Goal: Download file/media

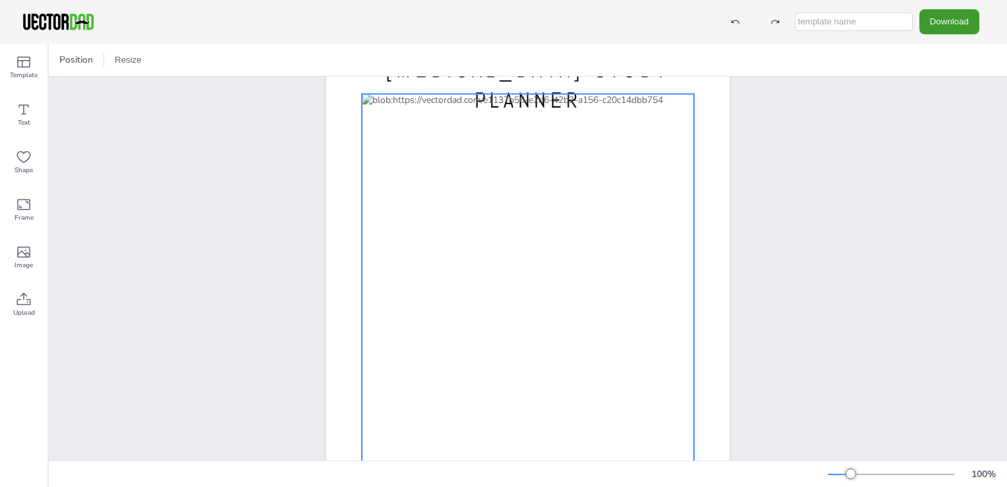
scroll to position [55, 0]
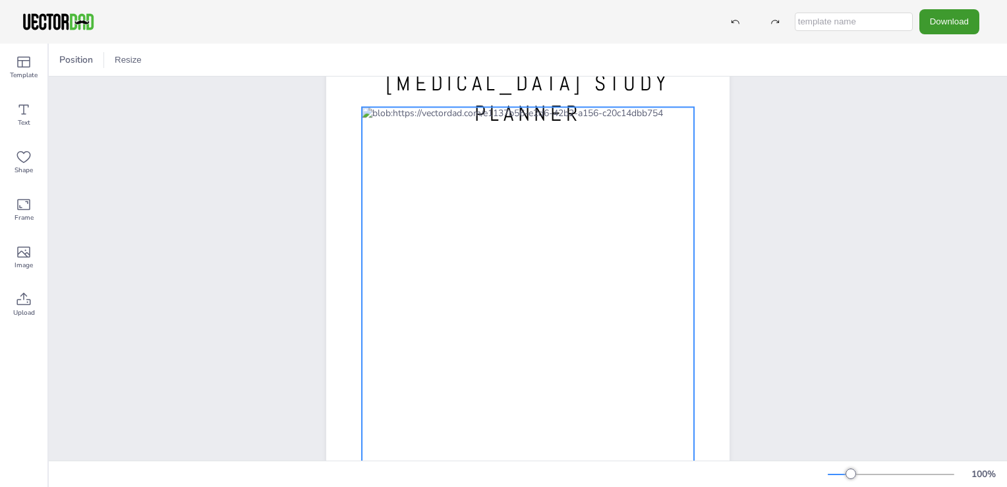
click at [380, 138] on div at bounding box center [528, 317] width 332 height 420
click at [556, 115] on div at bounding box center [528, 317] width 332 height 420
click at [659, 114] on div at bounding box center [528, 317] width 332 height 420
click at [829, 24] on input "text" at bounding box center [854, 22] width 118 height 18
type input "School Organizer"
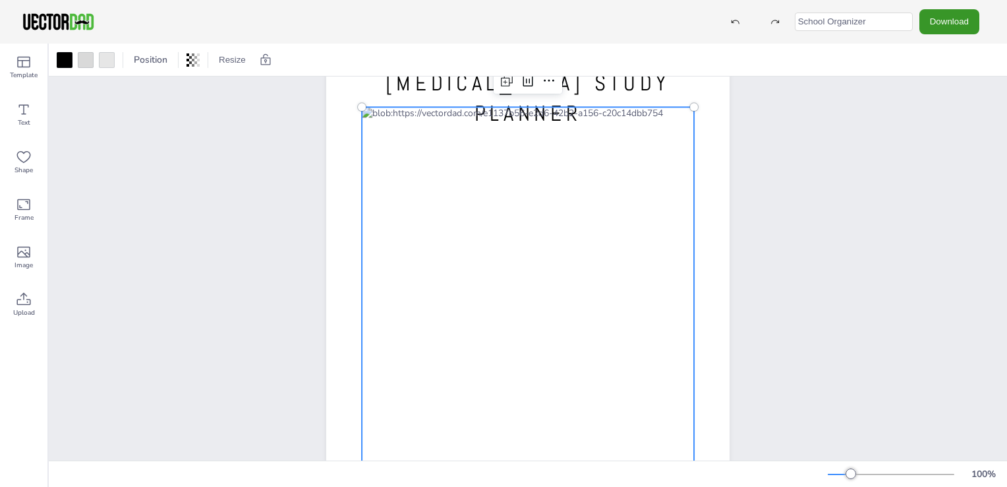
click at [946, 20] on button "Download" at bounding box center [950, 21] width 60 height 24
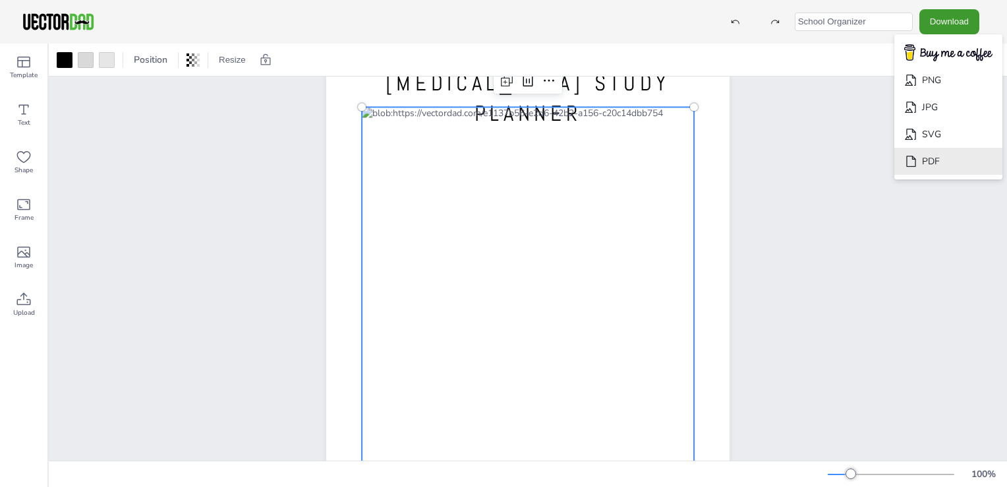
click at [953, 160] on li "PDF" at bounding box center [949, 161] width 108 height 27
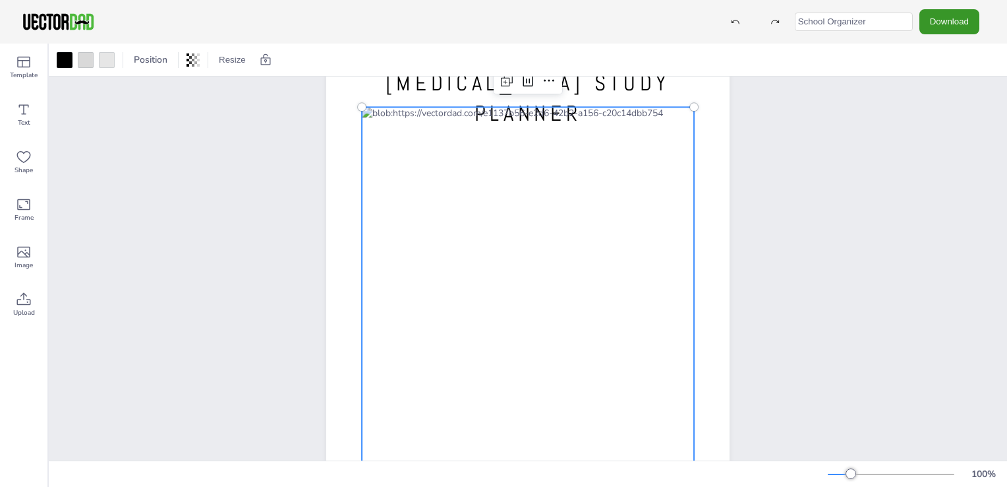
click at [934, 28] on button "Download" at bounding box center [950, 21] width 60 height 24
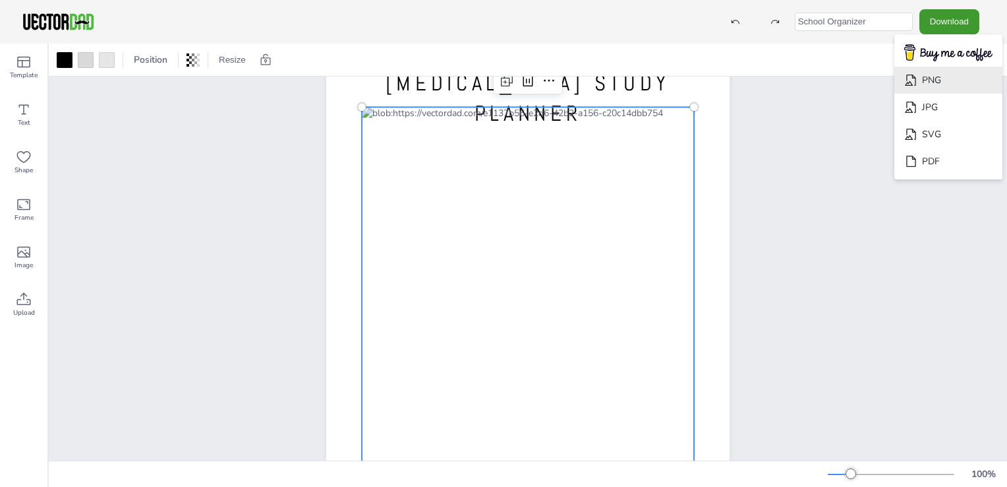
click at [935, 80] on li "PNG" at bounding box center [949, 80] width 108 height 27
